Goal: Transaction & Acquisition: Purchase product/service

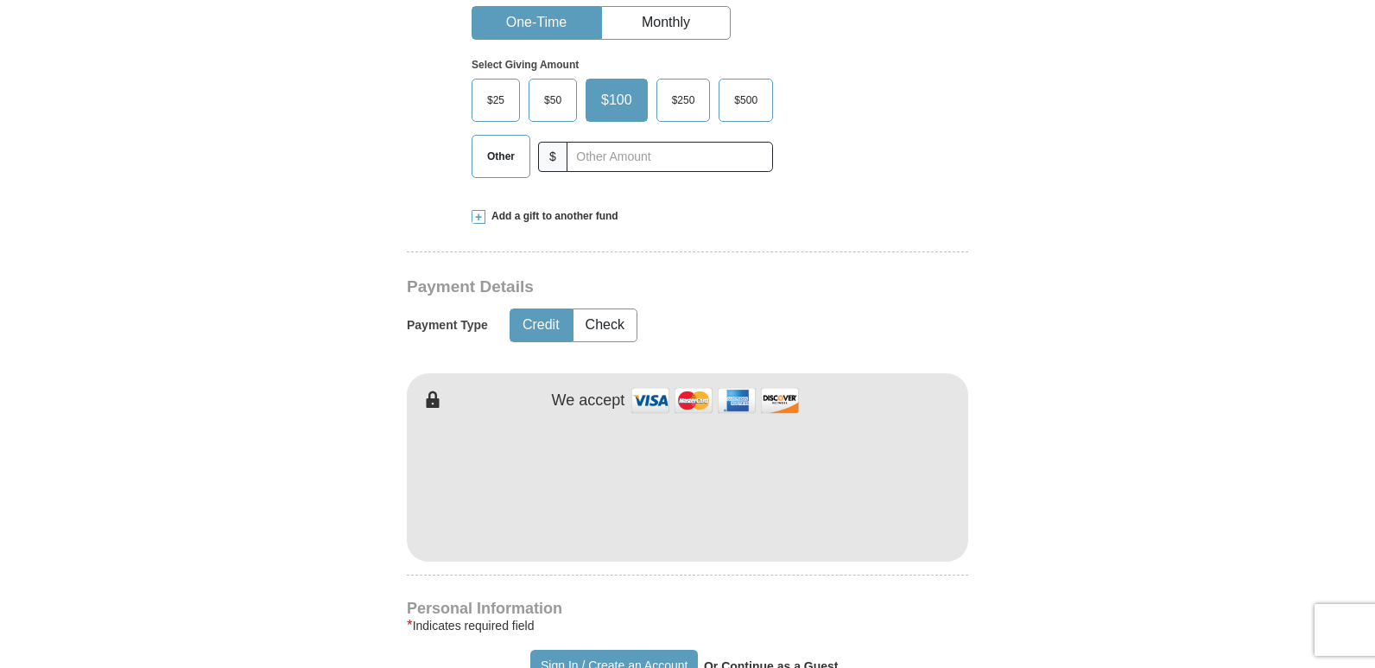
type input "[PERSON_NAME]"
type input "Price"
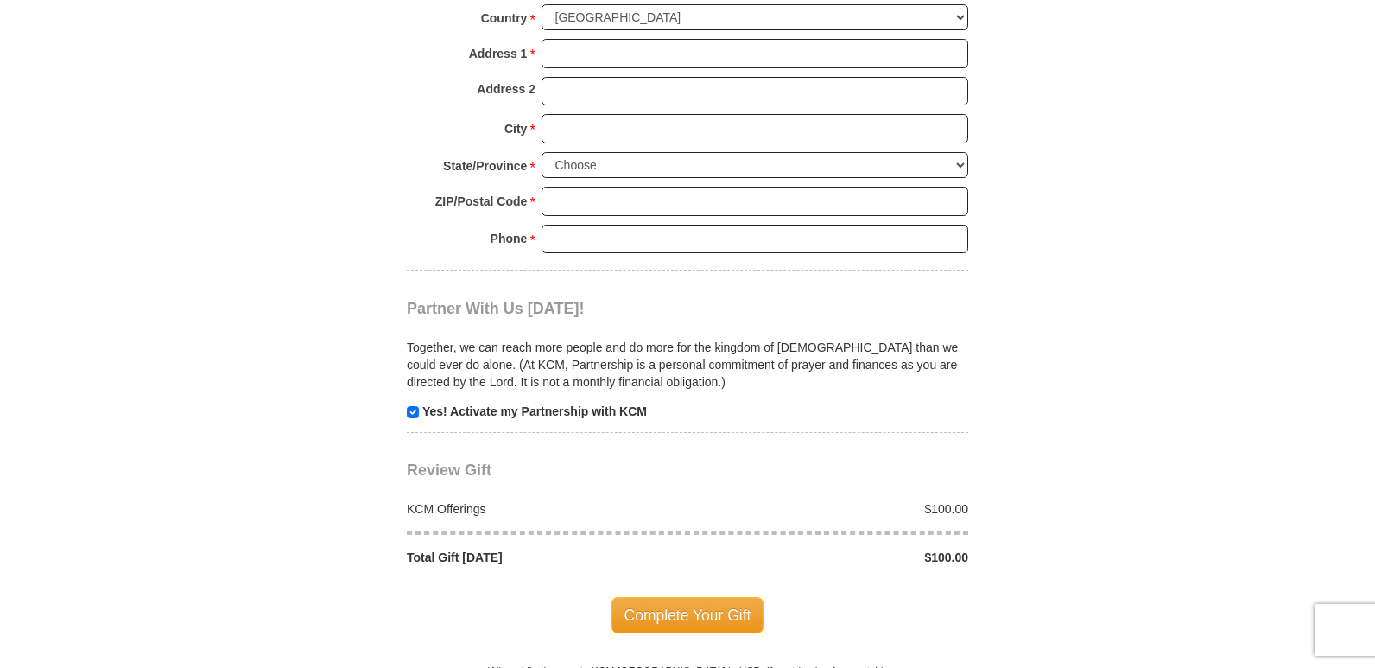
scroll to position [1555, 0]
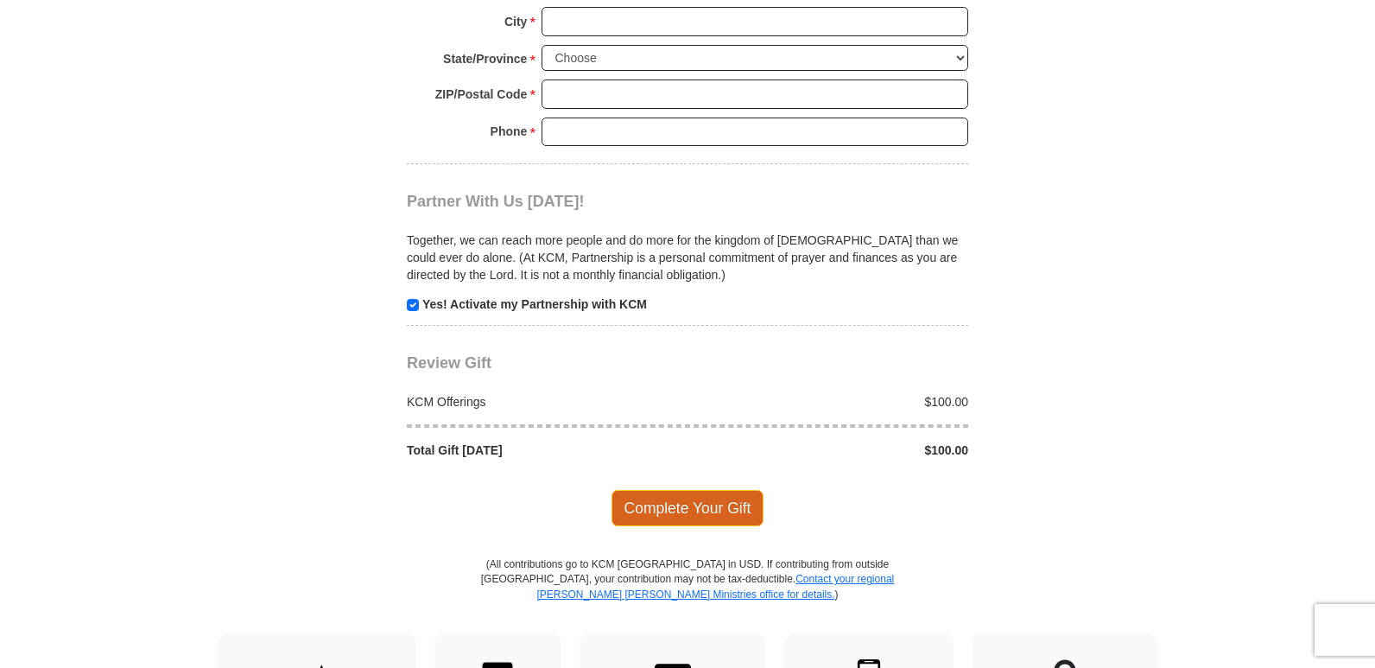
click at [714, 514] on span "Complete Your Gift" at bounding box center [688, 508] width 153 height 36
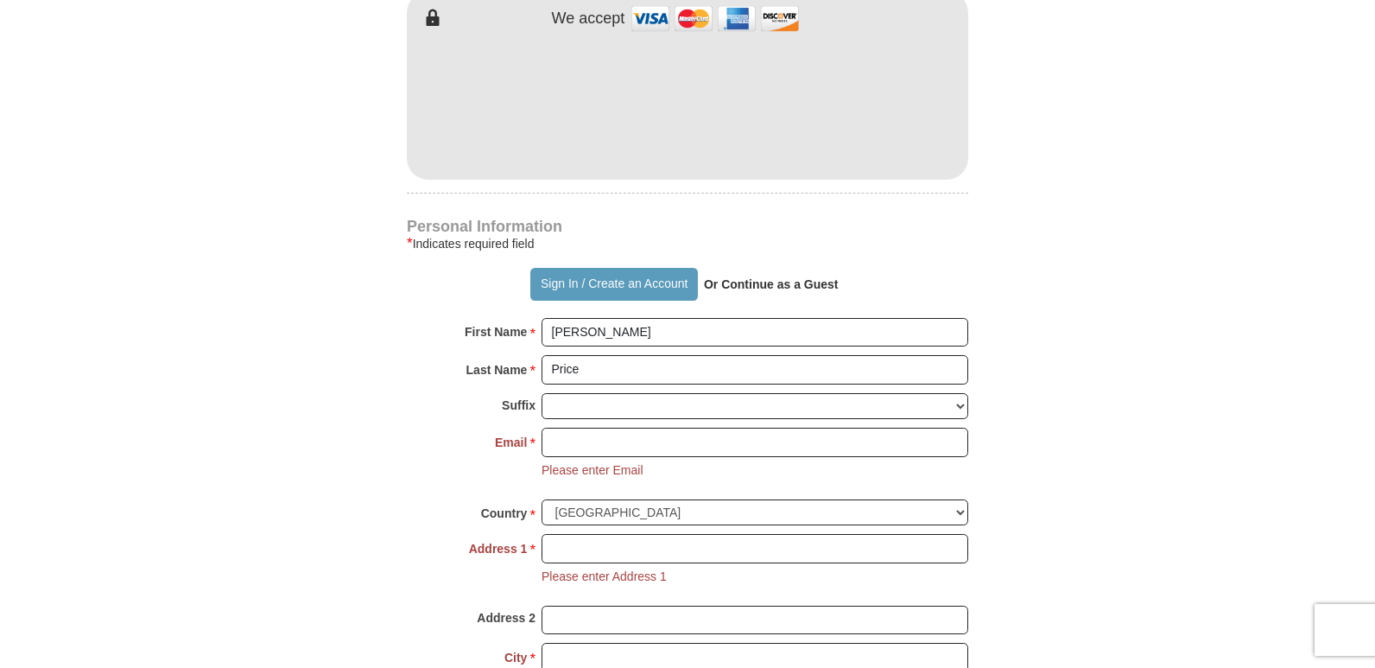
scroll to position [969, 0]
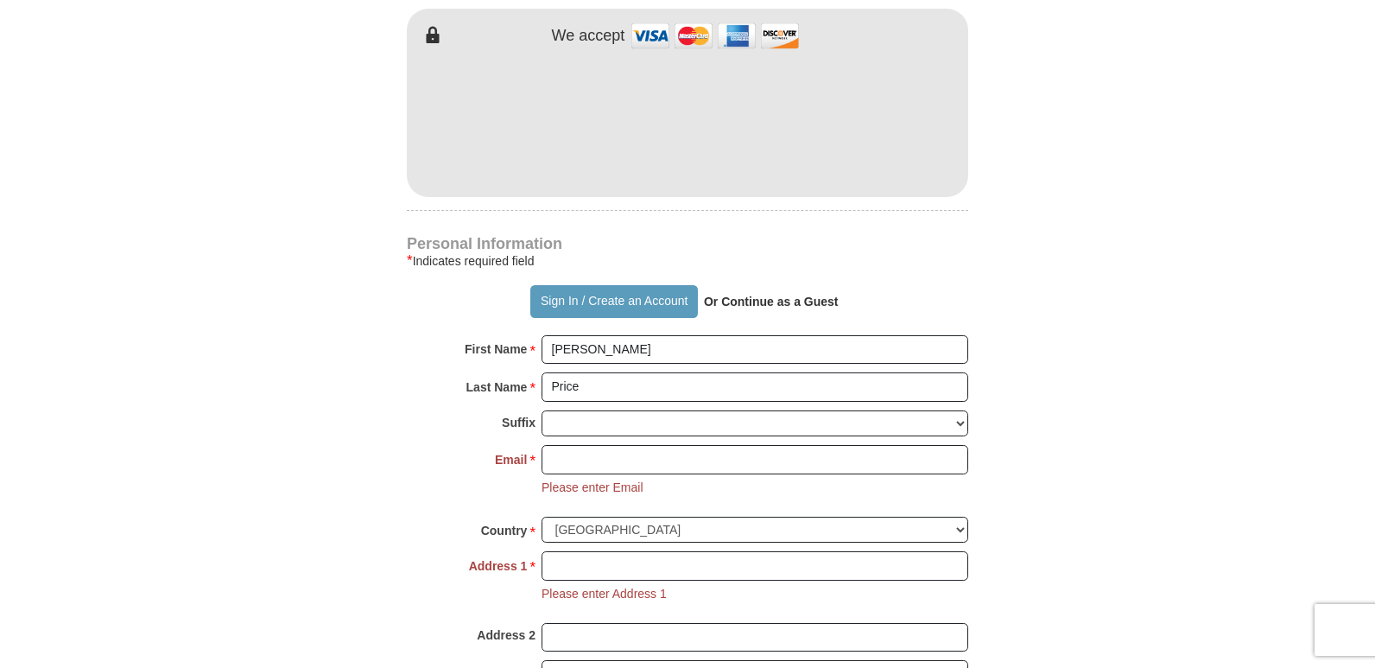
click at [739, 309] on p "Or Continue as a Guest" at bounding box center [771, 301] width 147 height 29
click at [772, 450] on input "Email *" at bounding box center [755, 459] width 427 height 29
type input "[EMAIL_ADDRESS][DOMAIN_NAME]"
type input "[STREET_ADDRESS]"
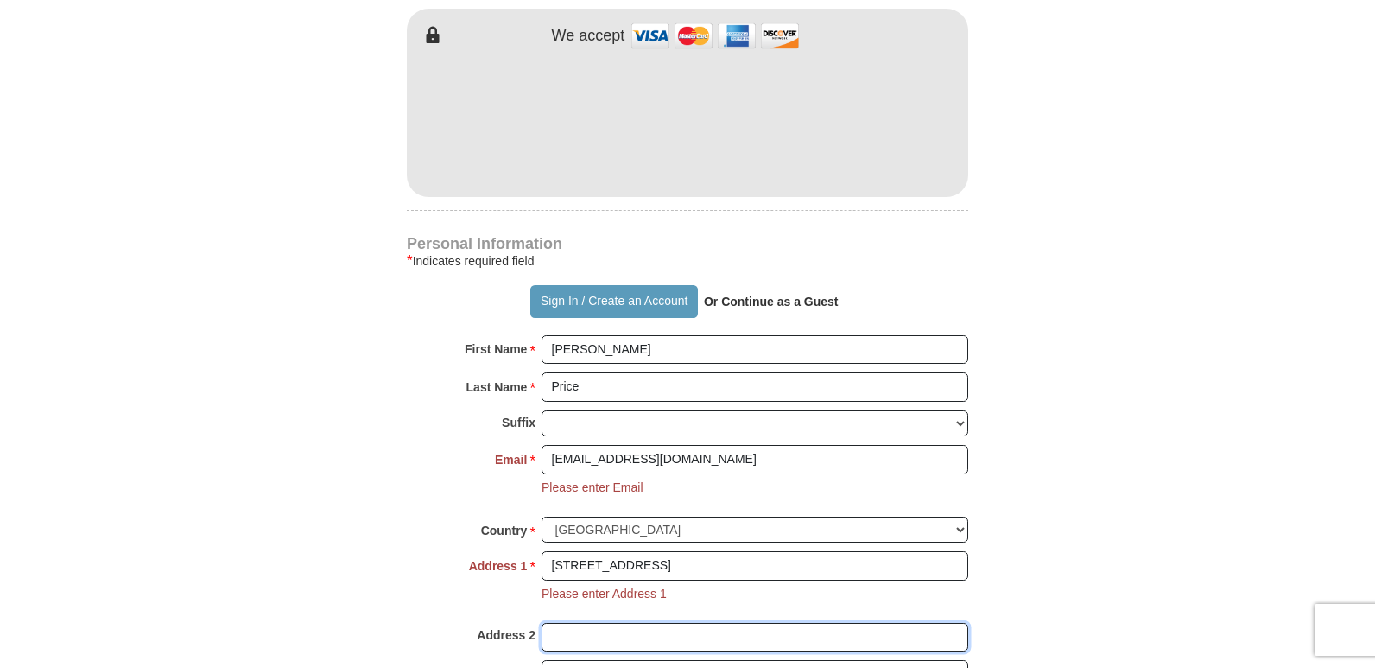
type input "Unit 305"
type input "[GEOGRAPHIC_DATA]"
select select "CA"
type input "90230"
type input "3106125294"
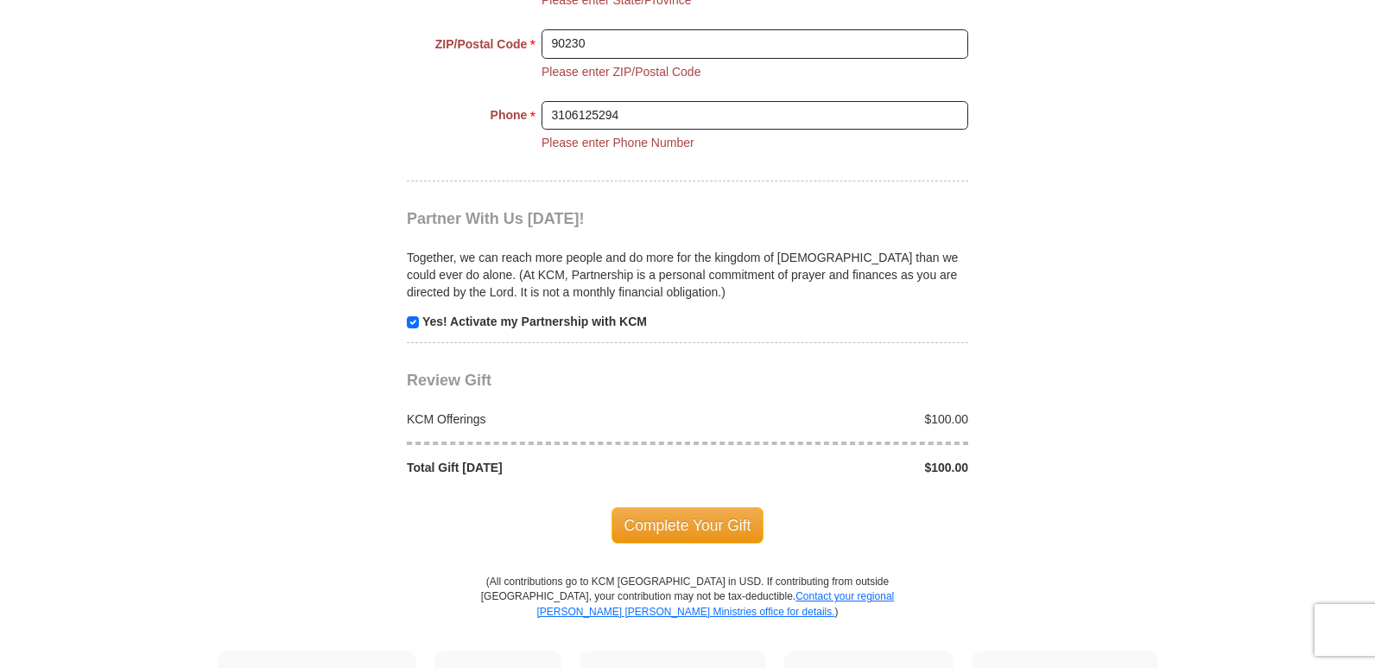
scroll to position [1747, 0]
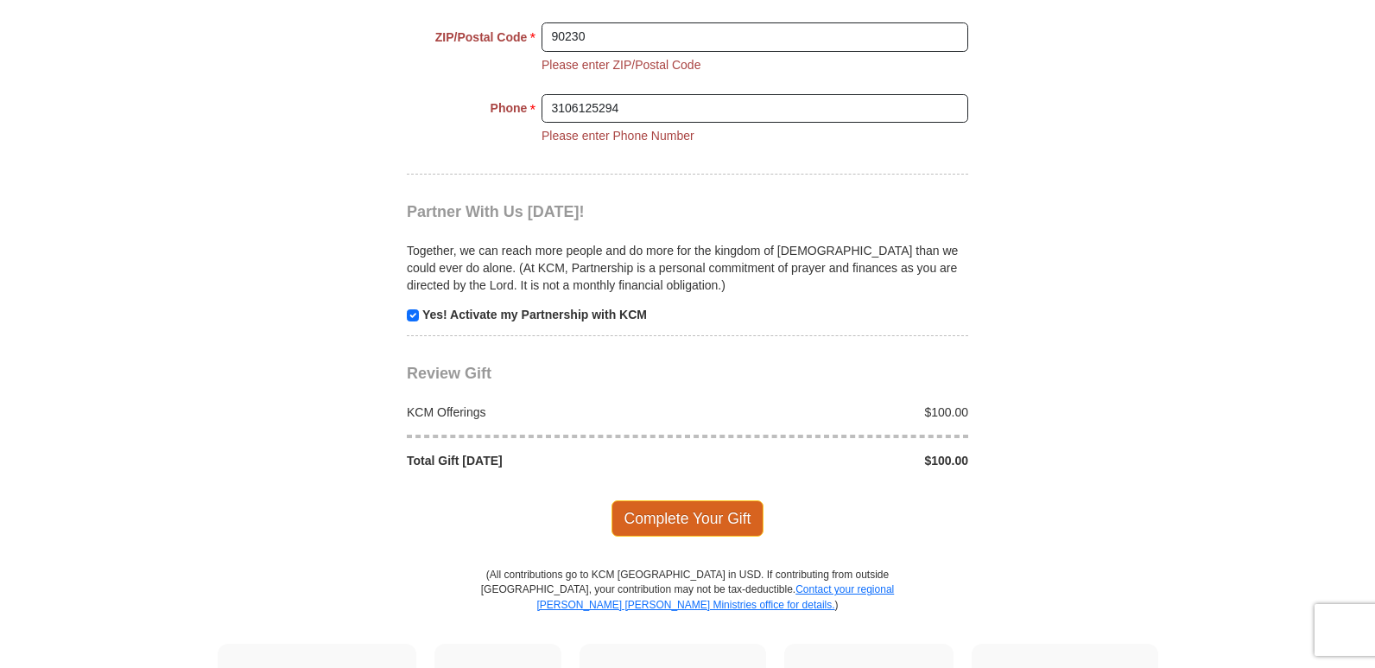
click at [696, 517] on span "Complete Your Gift" at bounding box center [688, 518] width 153 height 36
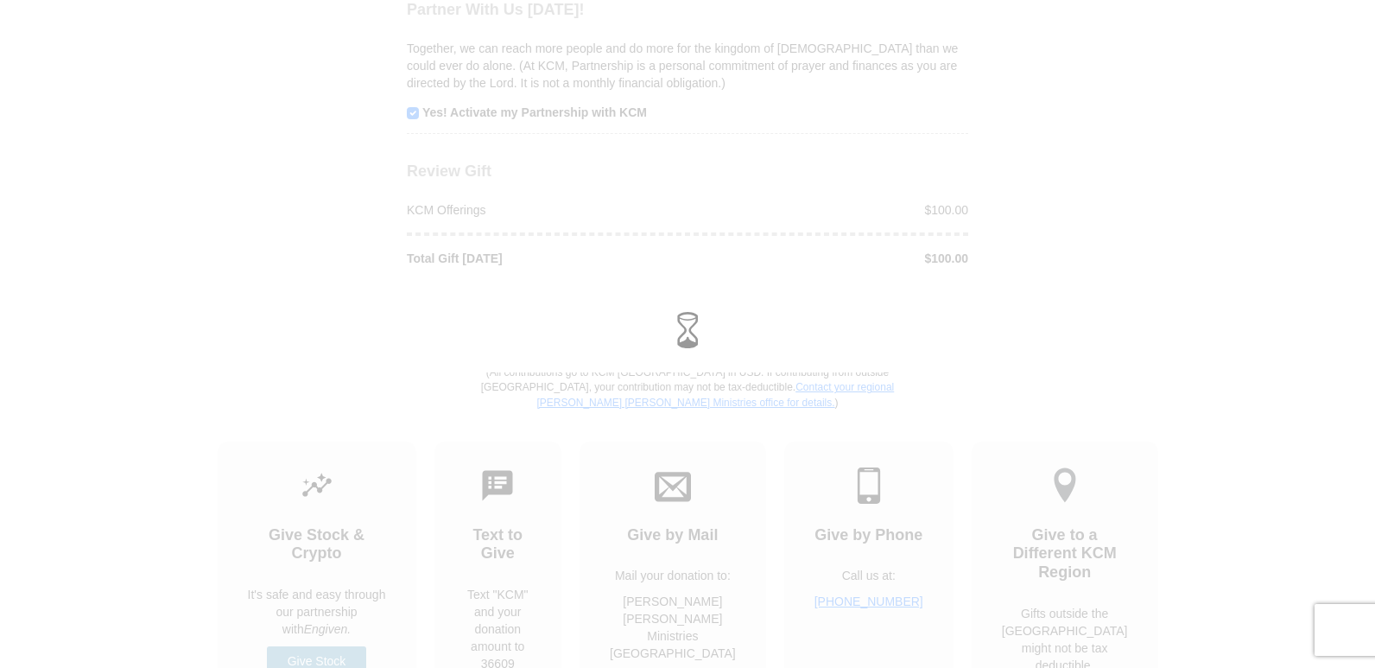
scroll to position [1646, 0]
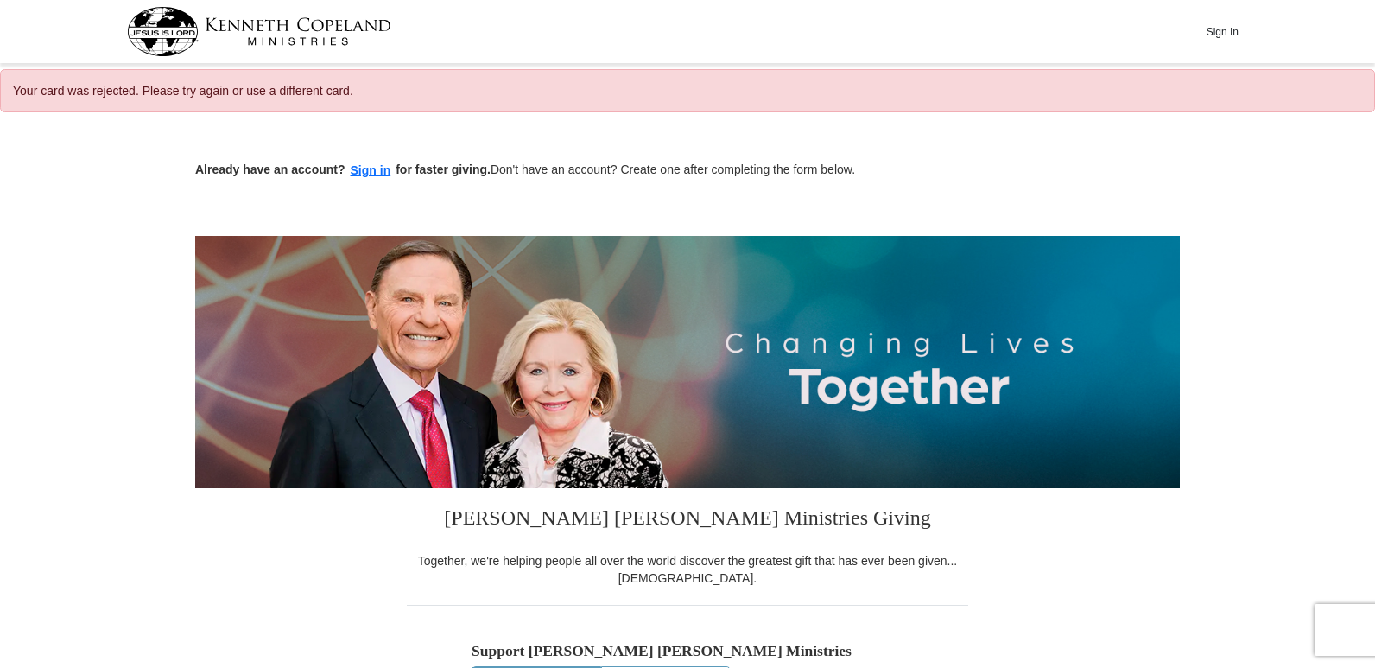
select select "CA"
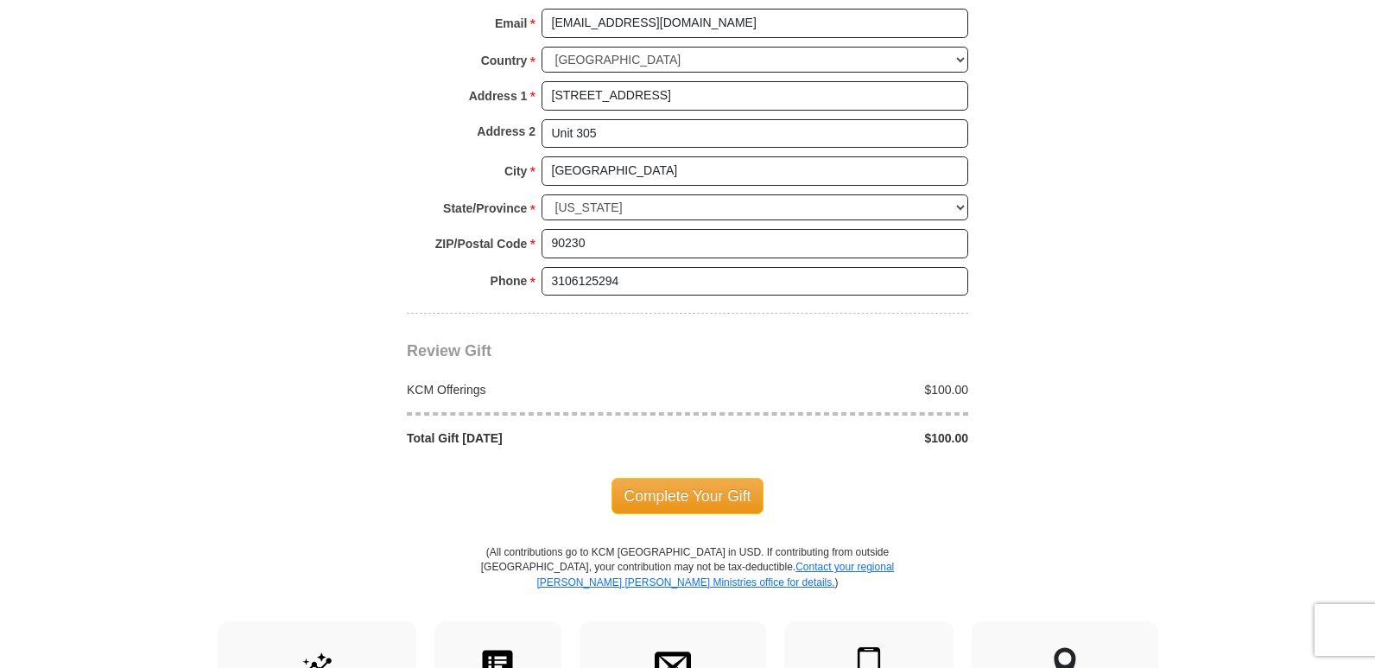
scroll to position [1469, 0]
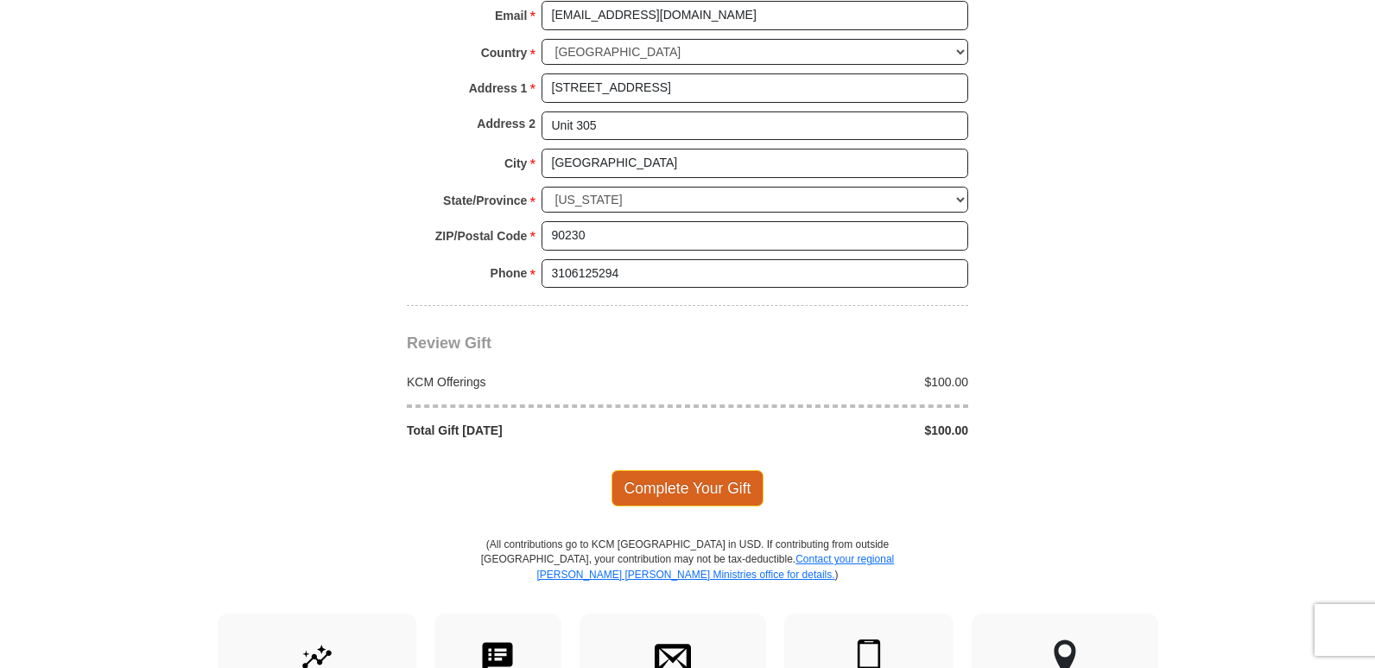
click at [689, 482] on span "Complete Your Gift" at bounding box center [688, 488] width 153 height 36
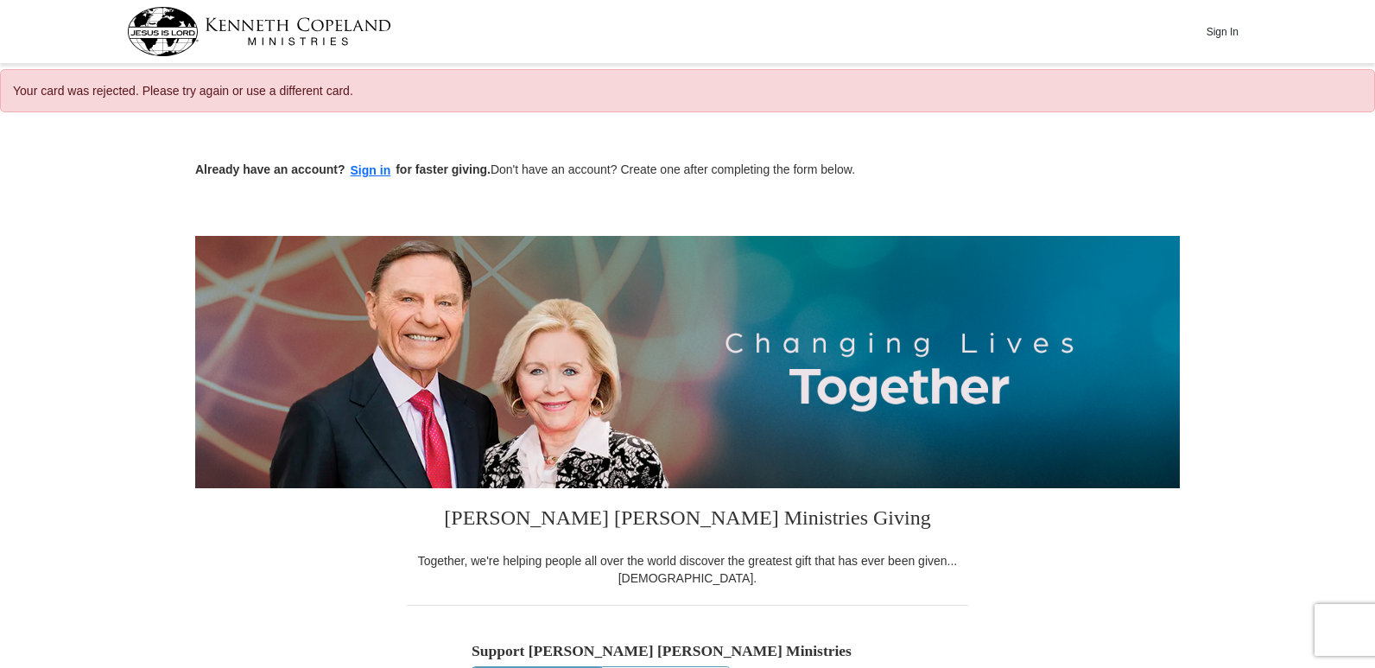
select select "CA"
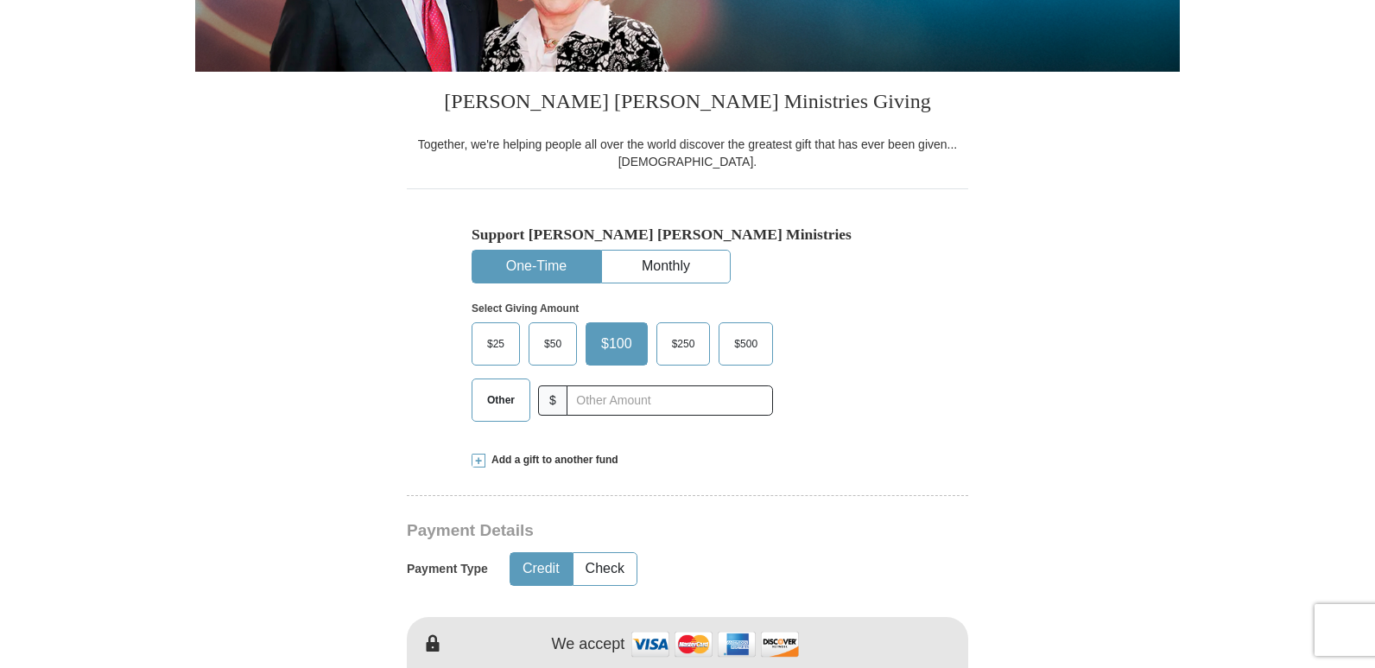
scroll to position [605, 0]
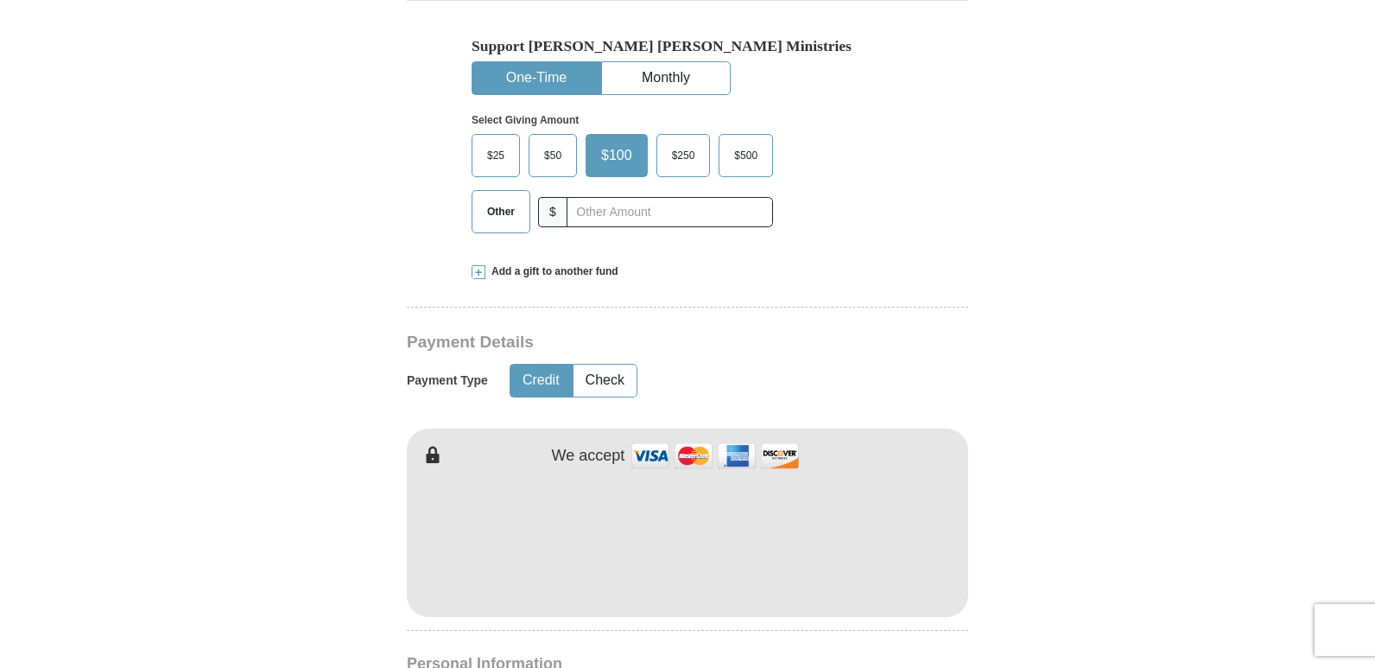
click at [1176, 562] on form "Already have an account? Sign in for faster giving. Don't have an account? Crea…" at bounding box center [687, 579] width 985 height 2119
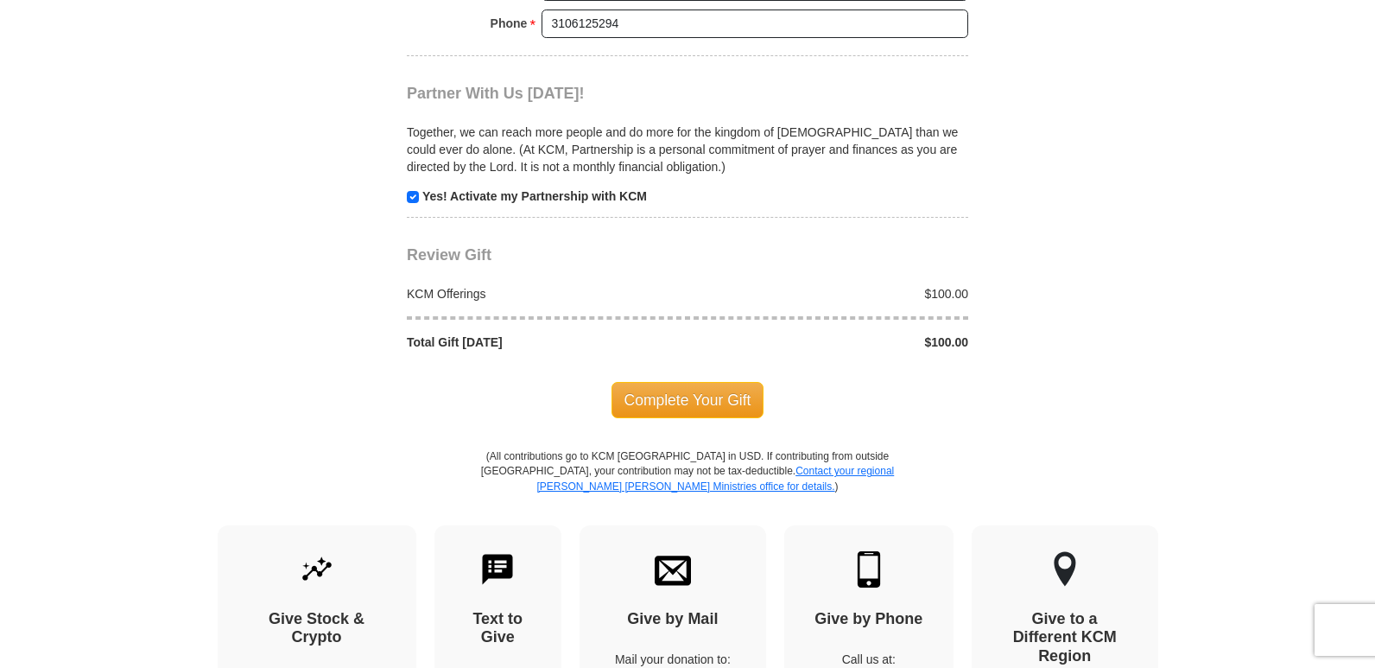
scroll to position [1728, 0]
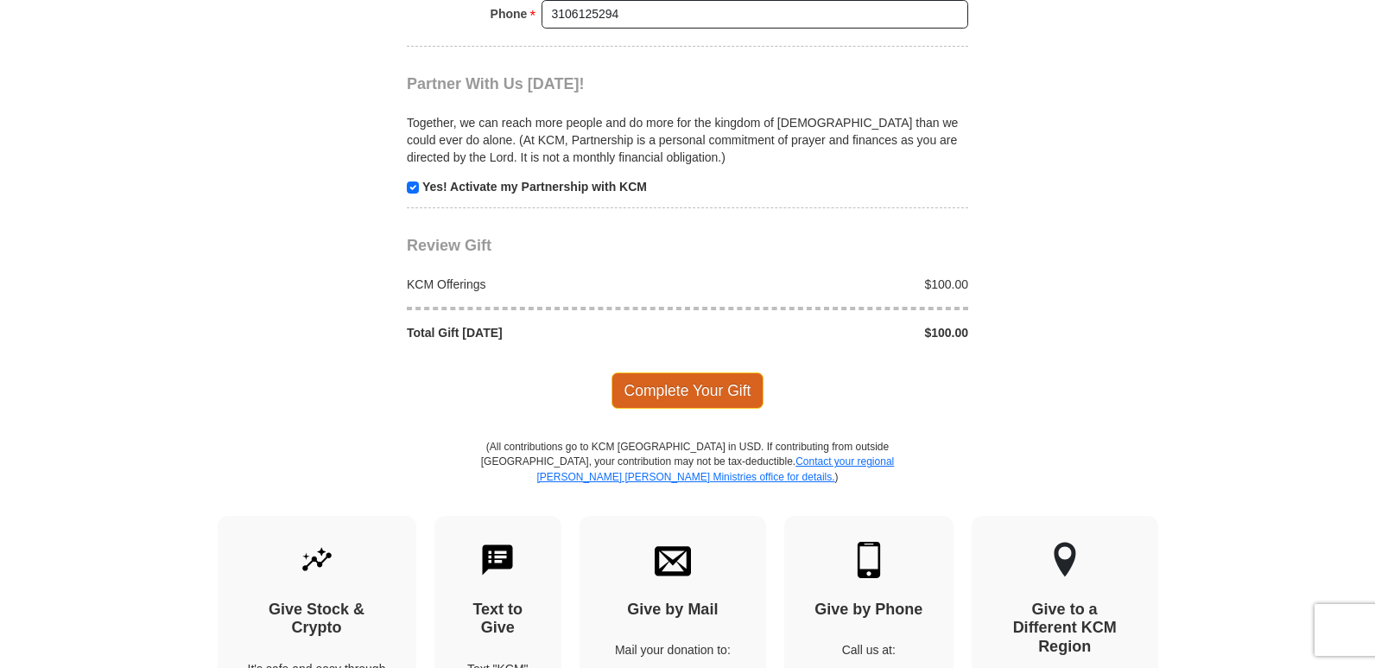
click at [693, 390] on span "Complete Your Gift" at bounding box center [688, 390] width 153 height 36
